Goal: Transaction & Acquisition: Purchase product/service

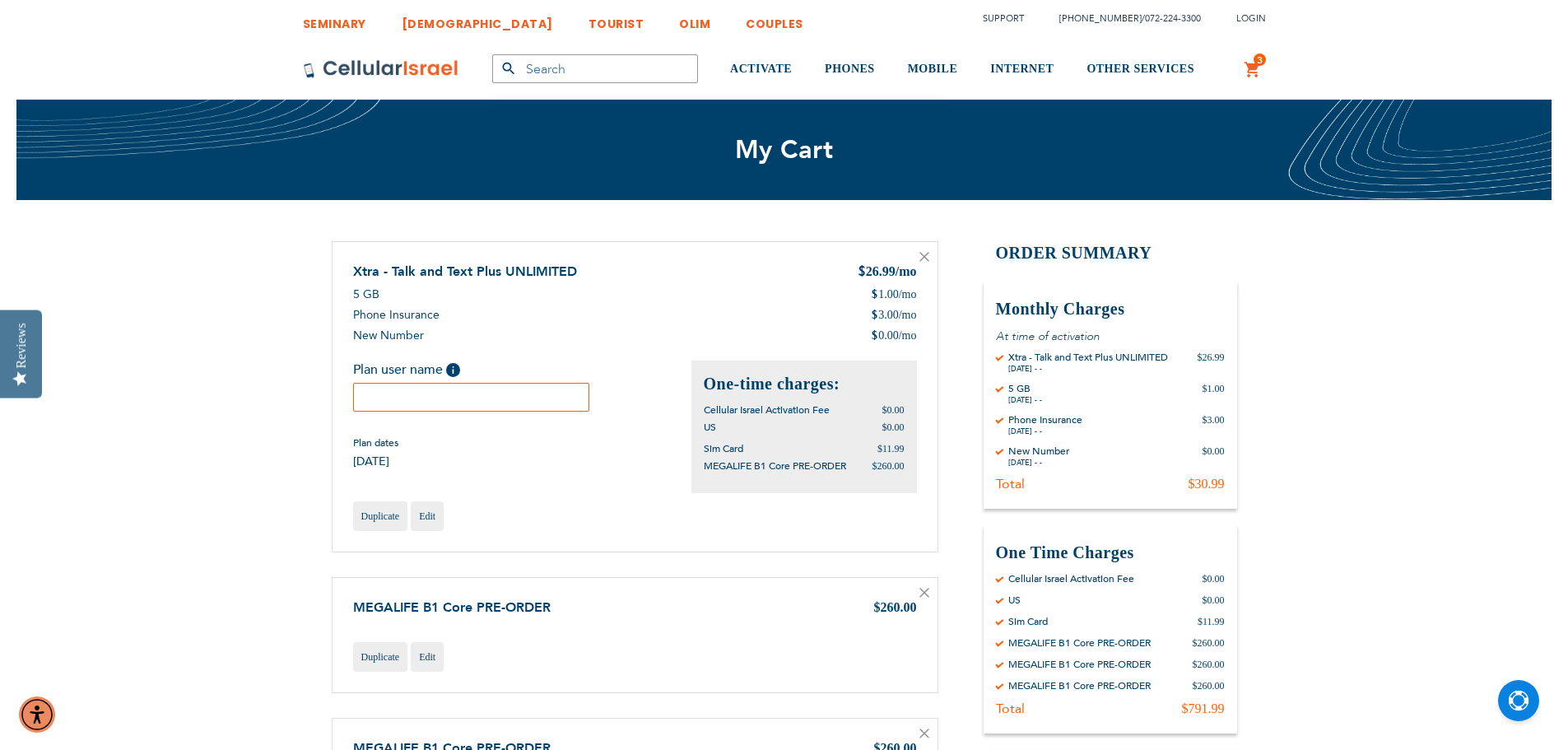
click at [438, 395] on input "text" at bounding box center [472, 397] width 237 height 29
type input "[PERSON_NAME]"
click at [923, 592] on icon at bounding box center [924, 593] width 9 height 9
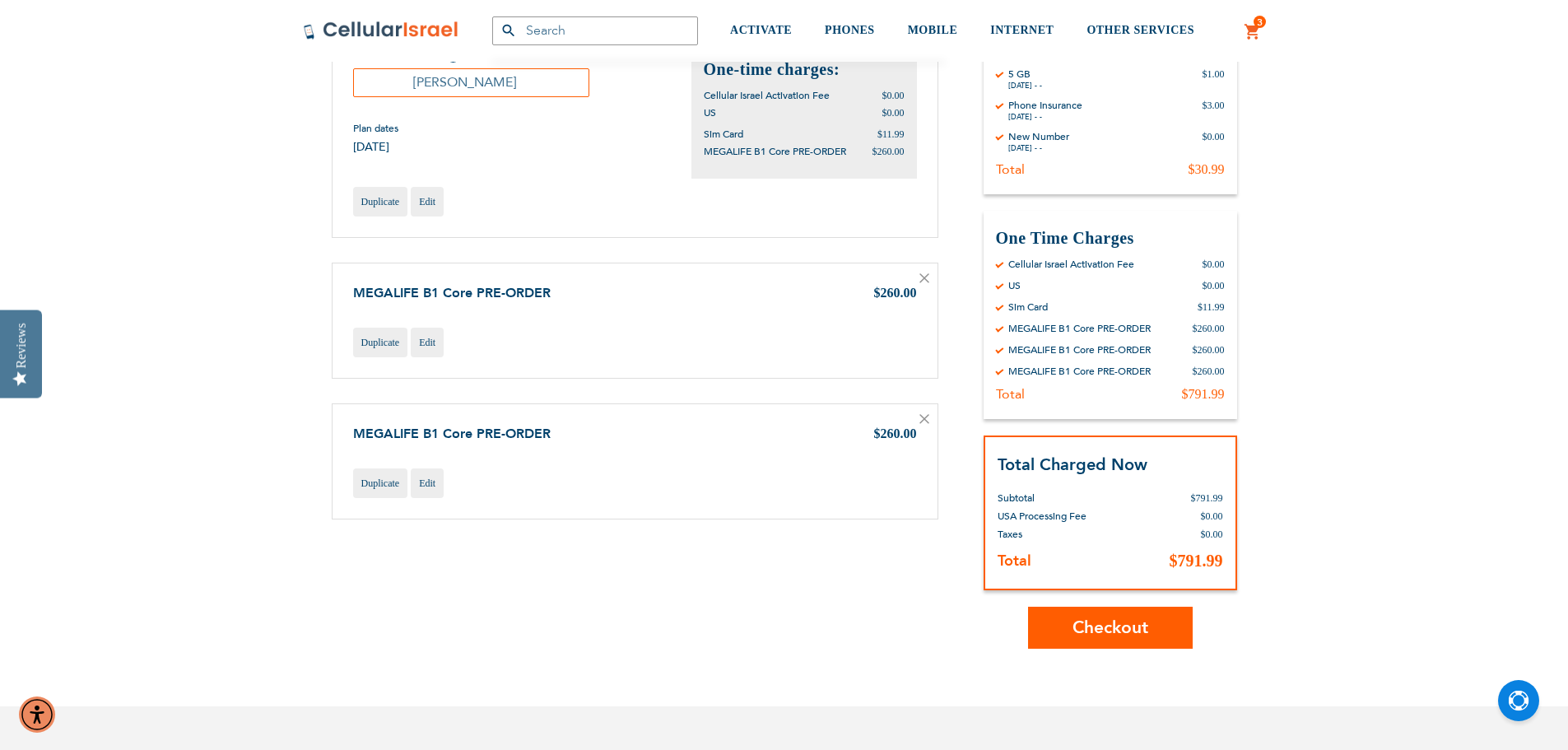
scroll to position [82, 0]
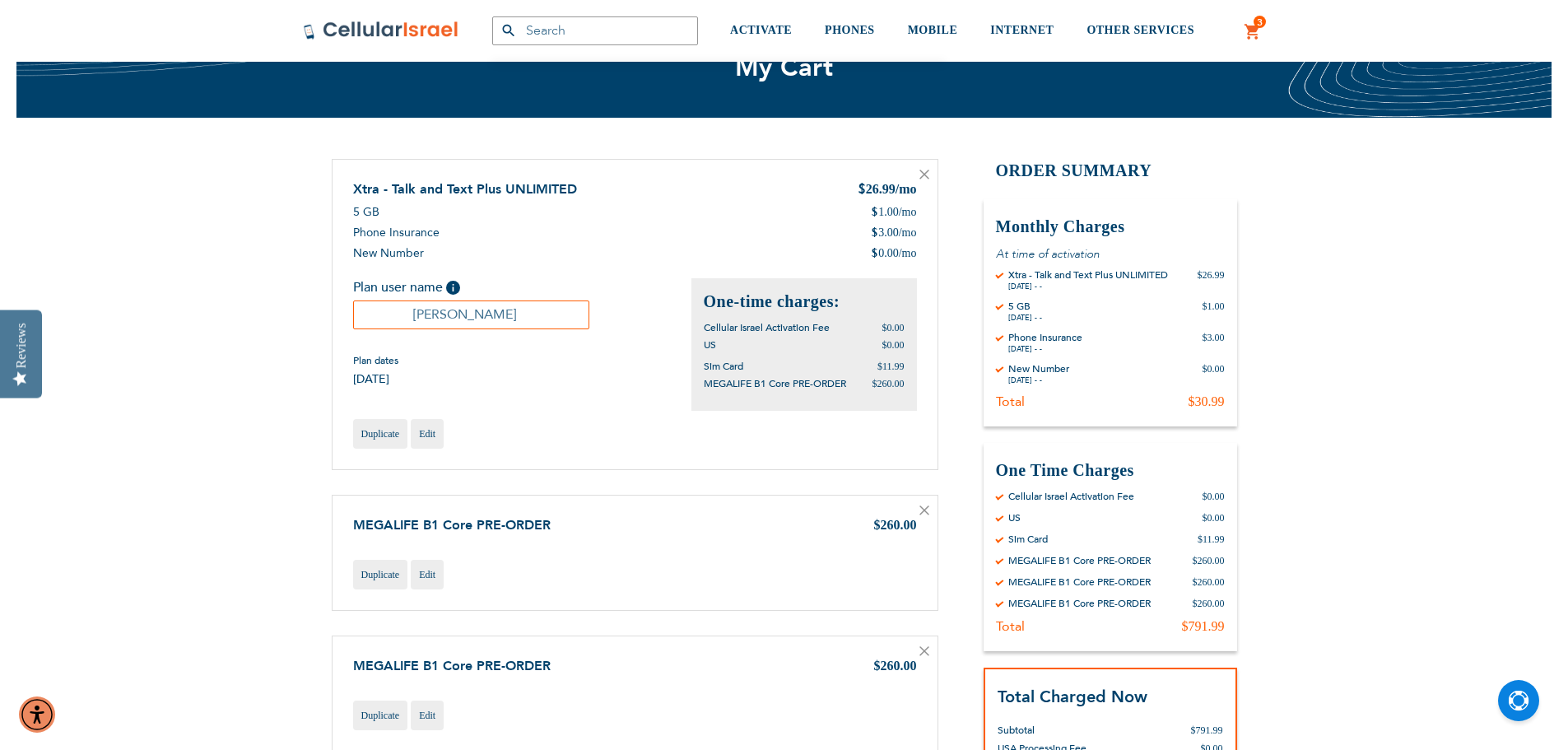
click at [925, 511] on icon at bounding box center [924, 510] width 10 height 10
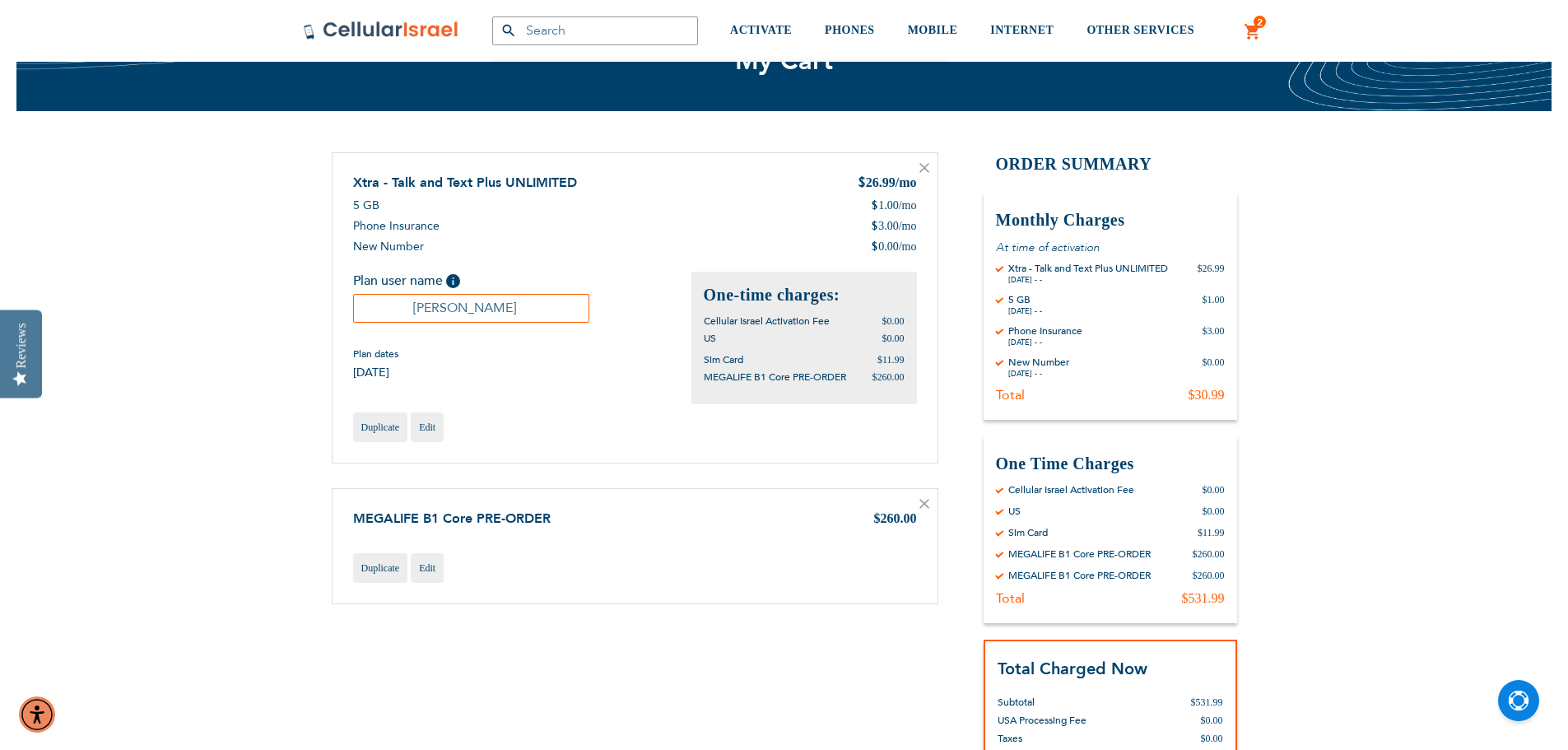
scroll to position [82, 0]
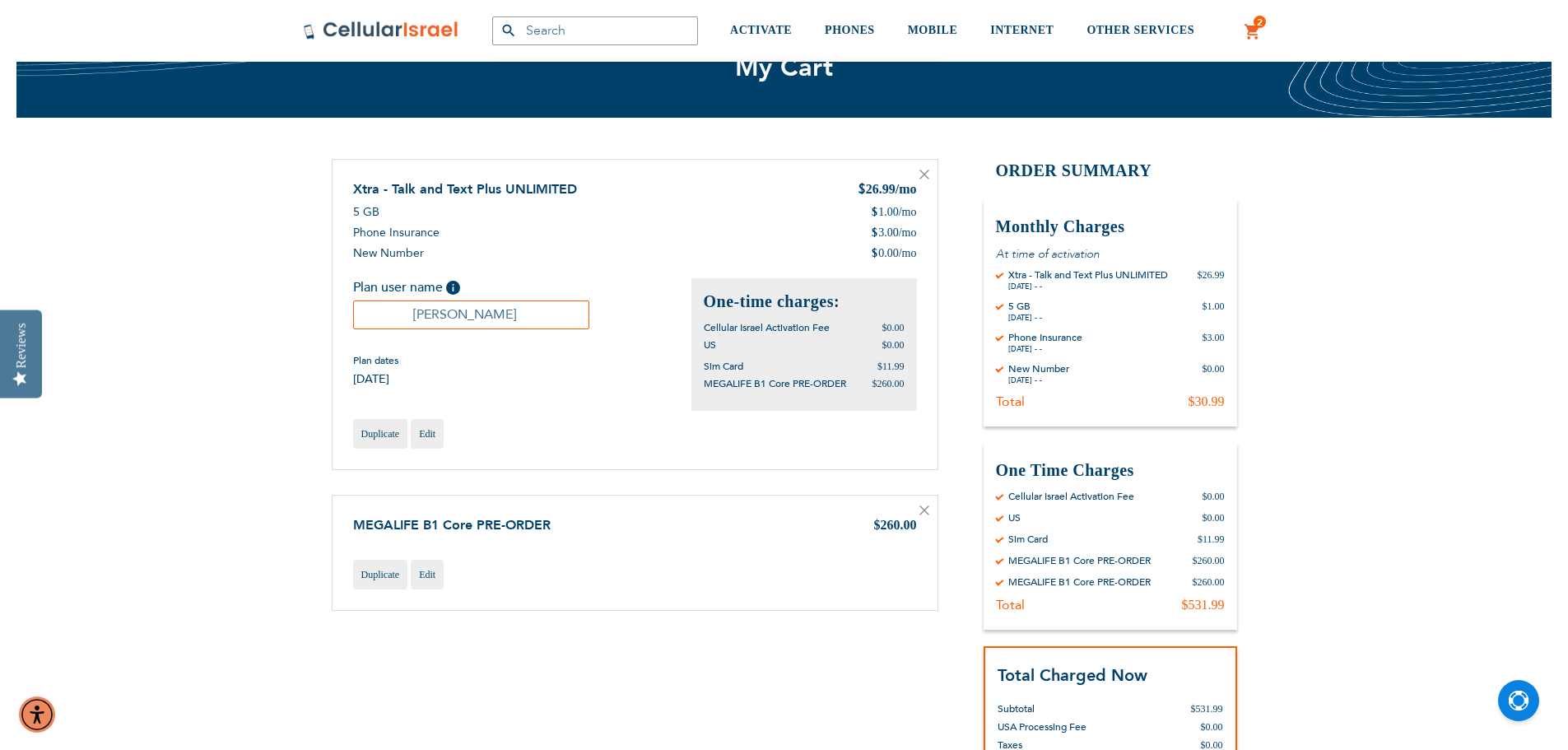
click at [928, 510] on icon at bounding box center [924, 510] width 10 height 10
